Goal: Purchase product/service

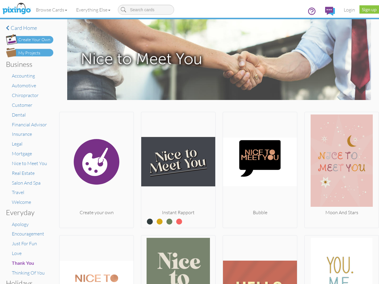
click at [189, 142] on img at bounding box center [178, 161] width 74 height 95
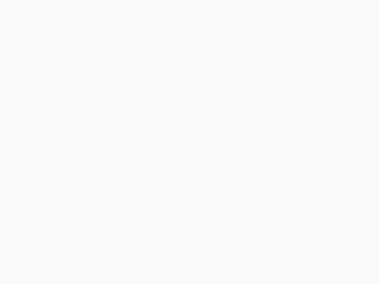
click at [52, 10] on body at bounding box center [189, 142] width 379 height 284
click at [94, 10] on body at bounding box center [189, 142] width 379 height 284
click at [96, 169] on body at bounding box center [189, 142] width 379 height 284
click at [176, 169] on body at bounding box center [189, 142] width 379 height 284
click at [257, 169] on body at bounding box center [189, 142] width 379 height 284
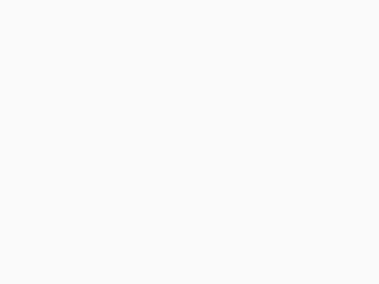
click at [337, 169] on body at bounding box center [189, 142] width 379 height 284
click at [96, 259] on body at bounding box center [189, 142] width 379 height 284
click at [176, 259] on body at bounding box center [189, 142] width 379 height 284
click at [257, 259] on body at bounding box center [189, 142] width 379 height 284
